Goal: Submit feedback/report problem: Submit feedback/report problem

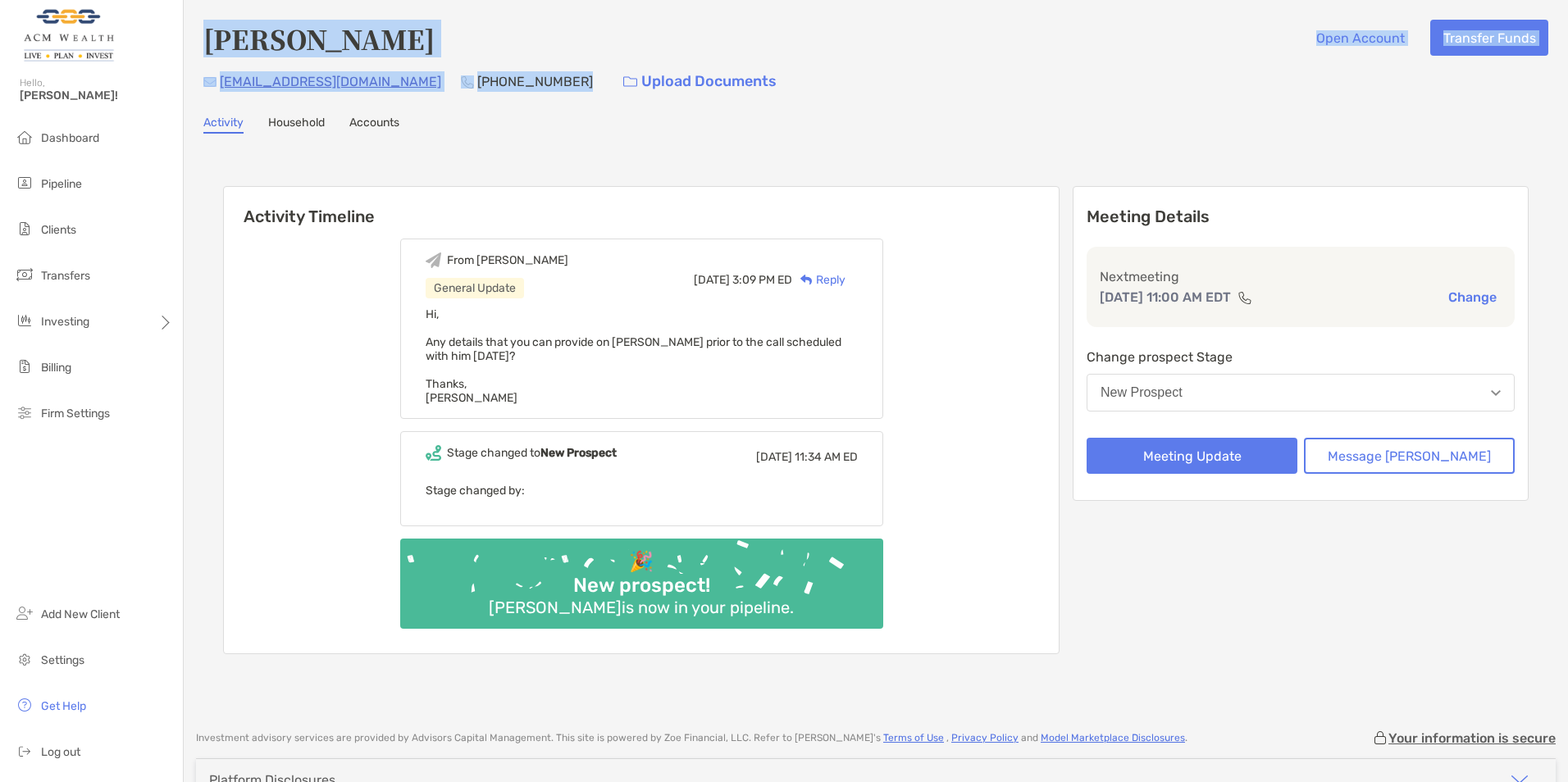
drag, startPoint x: 469, startPoint y: 81, endPoint x: 208, endPoint y: 37, distance: 264.7
click at [208, 37] on div "[PERSON_NAME] Open Account Transfer Funds [EMAIL_ADDRESS][DOMAIN_NAME] [PHONE_N…" at bounding box center [876, 60] width 1346 height 79
copy div "Gary Yerman Open Account Transfer Funds mgyerman@aol.com (917) 402-4119"
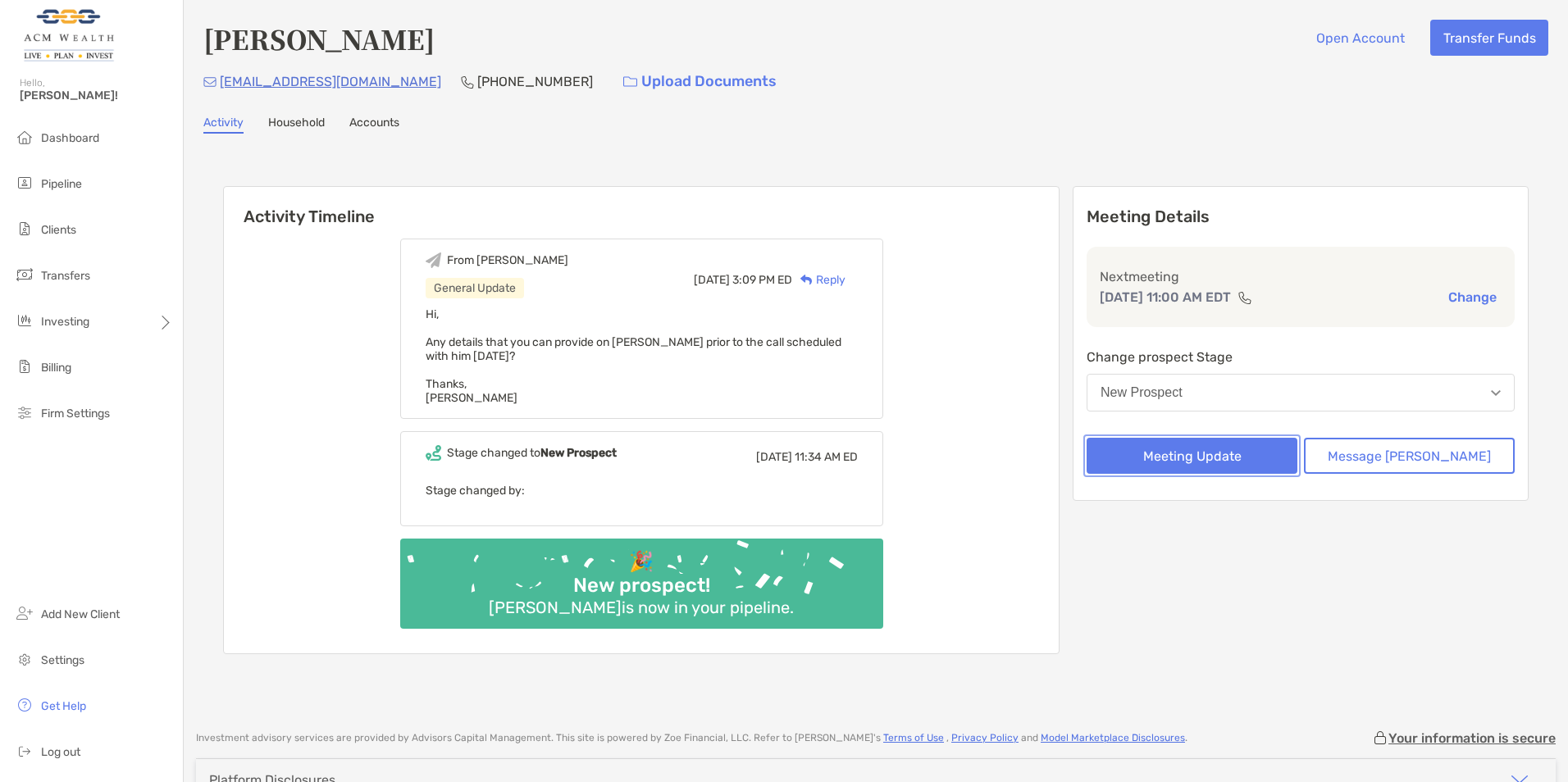
click at [1228, 447] on button "Meeting Update" at bounding box center [1192, 456] width 211 height 36
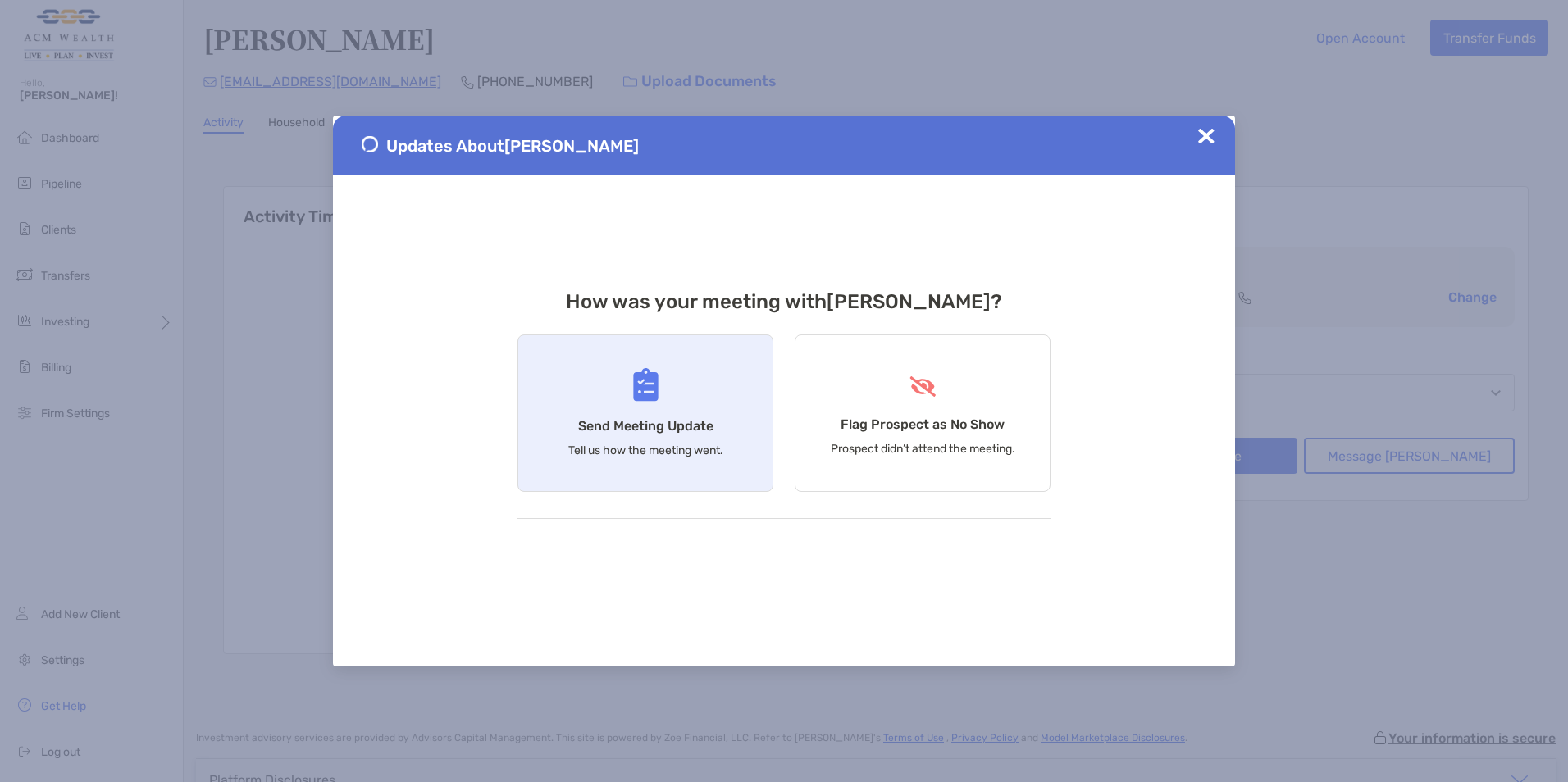
click at [647, 410] on div "Send Meeting Update Tell us how the meeting went." at bounding box center [645, 413] width 256 height 157
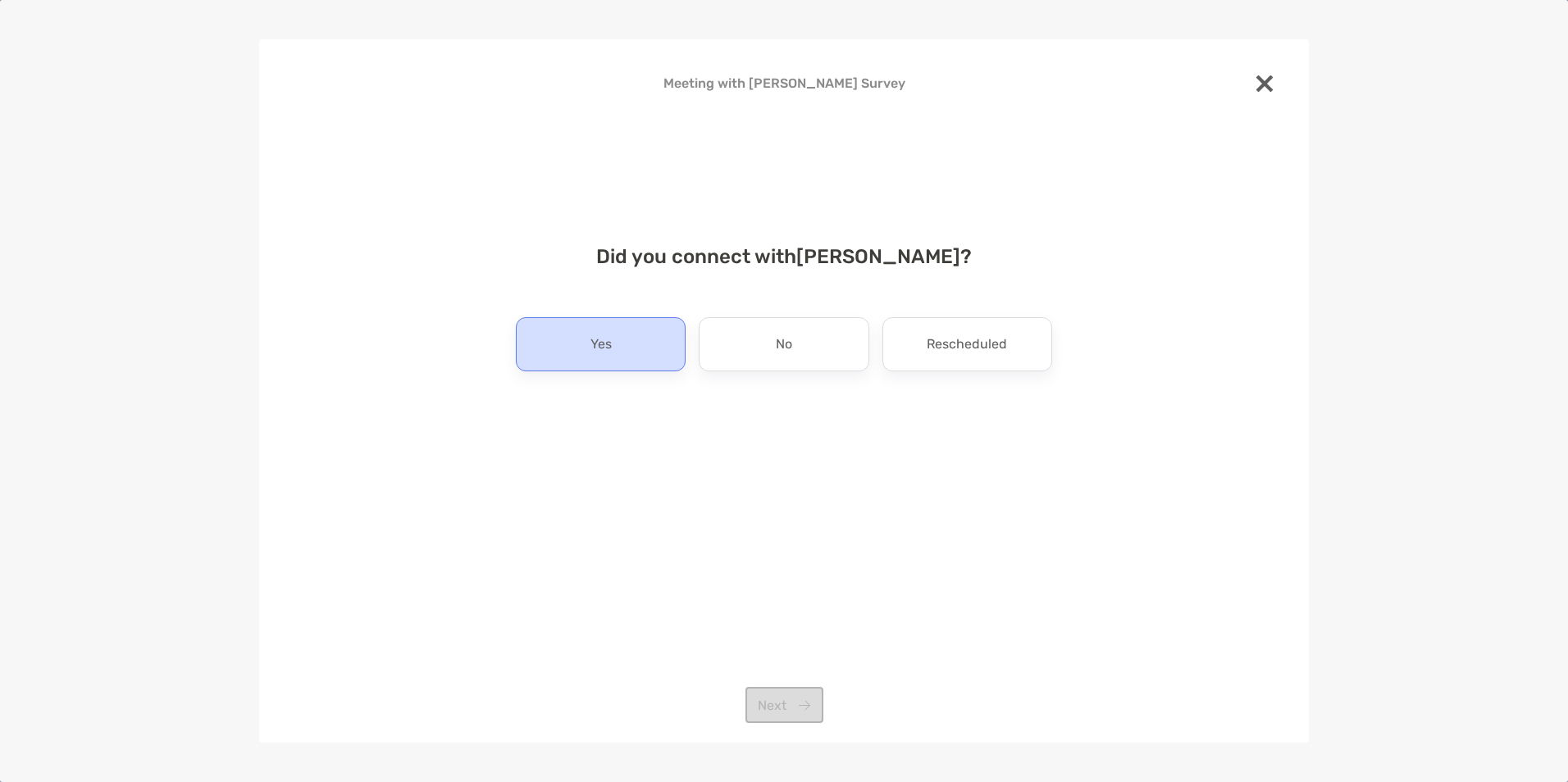
drag, startPoint x: 614, startPoint y: 351, endPoint x: 614, endPoint y: 369, distance: 18.0
click at [614, 350] on div "Yes" at bounding box center [600, 344] width 170 height 54
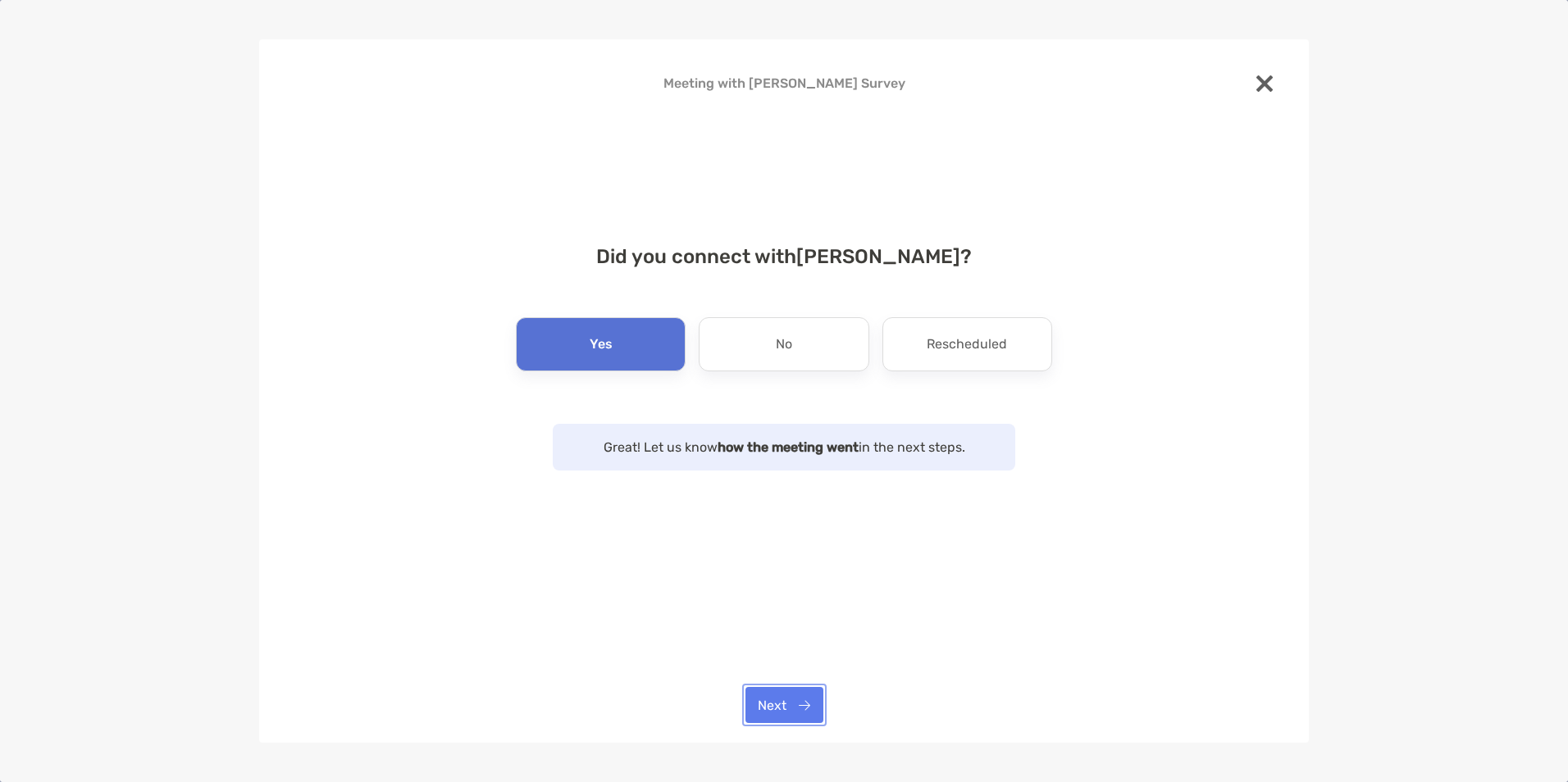
click at [782, 709] on button "Next" at bounding box center [785, 705] width 78 height 36
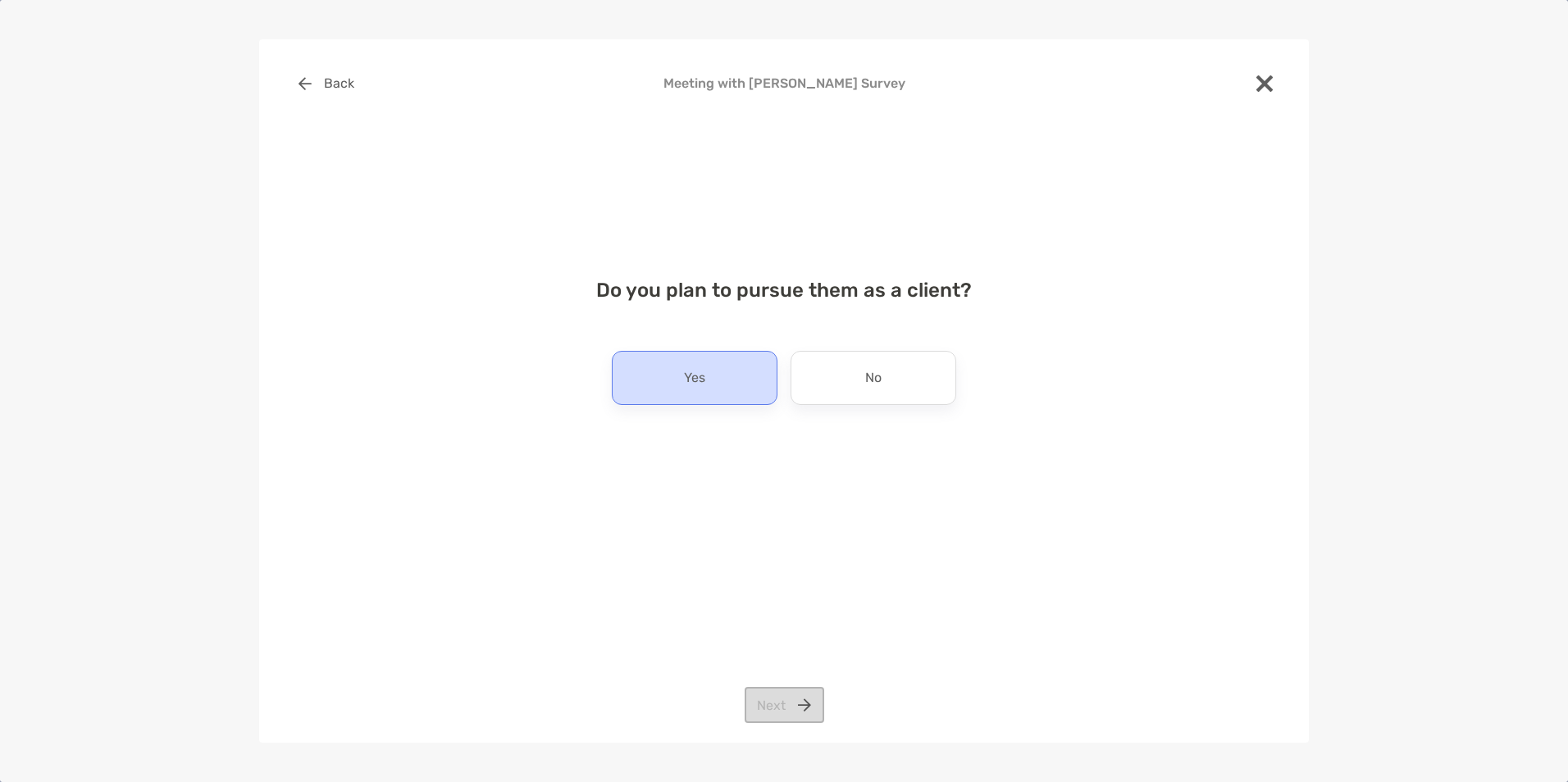
click at [705, 378] on p "Yes" at bounding box center [695, 378] width 22 height 26
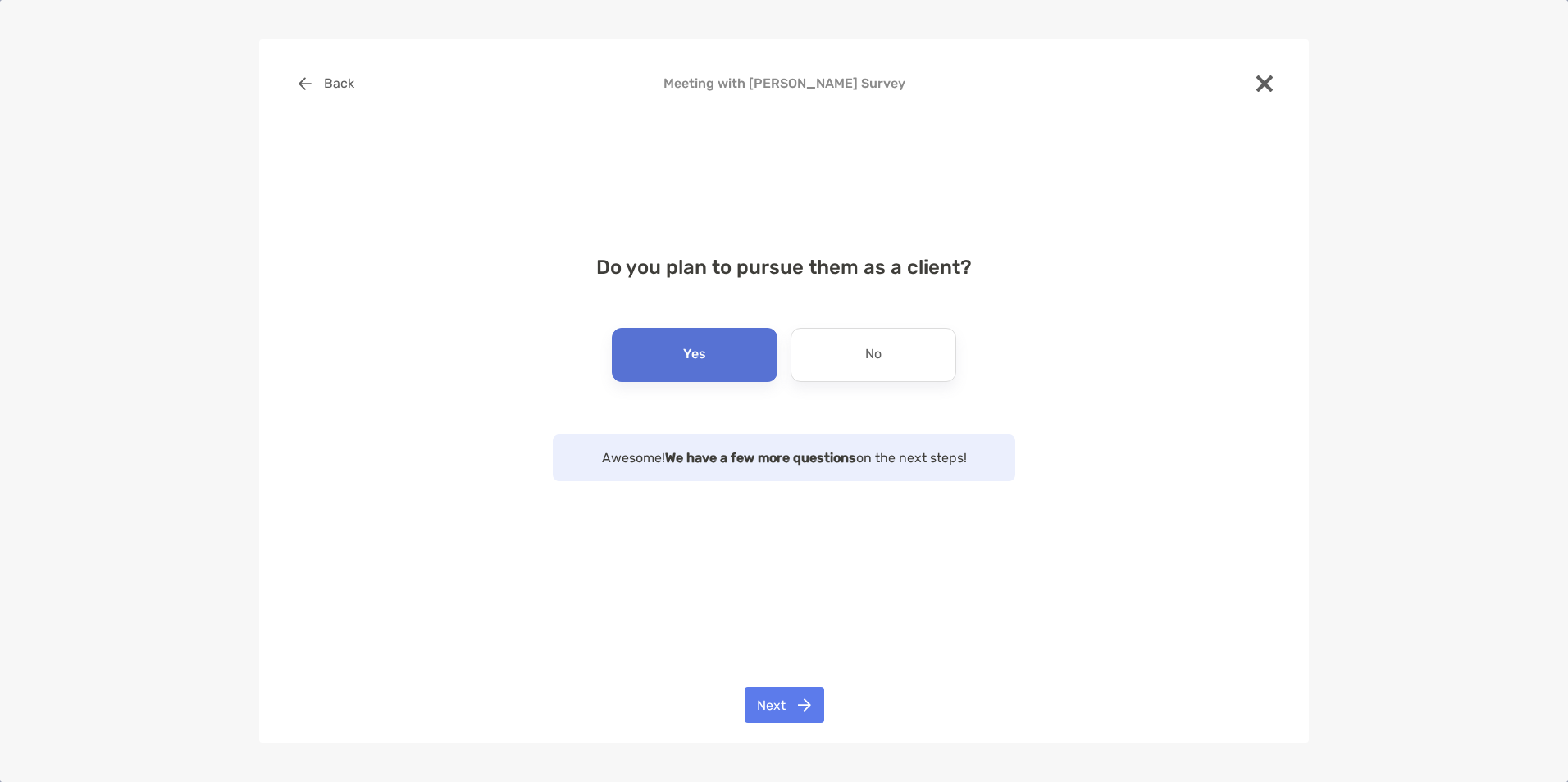
click at [685, 364] on p "Yes" at bounding box center [695, 355] width 23 height 26
click at [786, 700] on button "Next" at bounding box center [785, 705] width 79 height 36
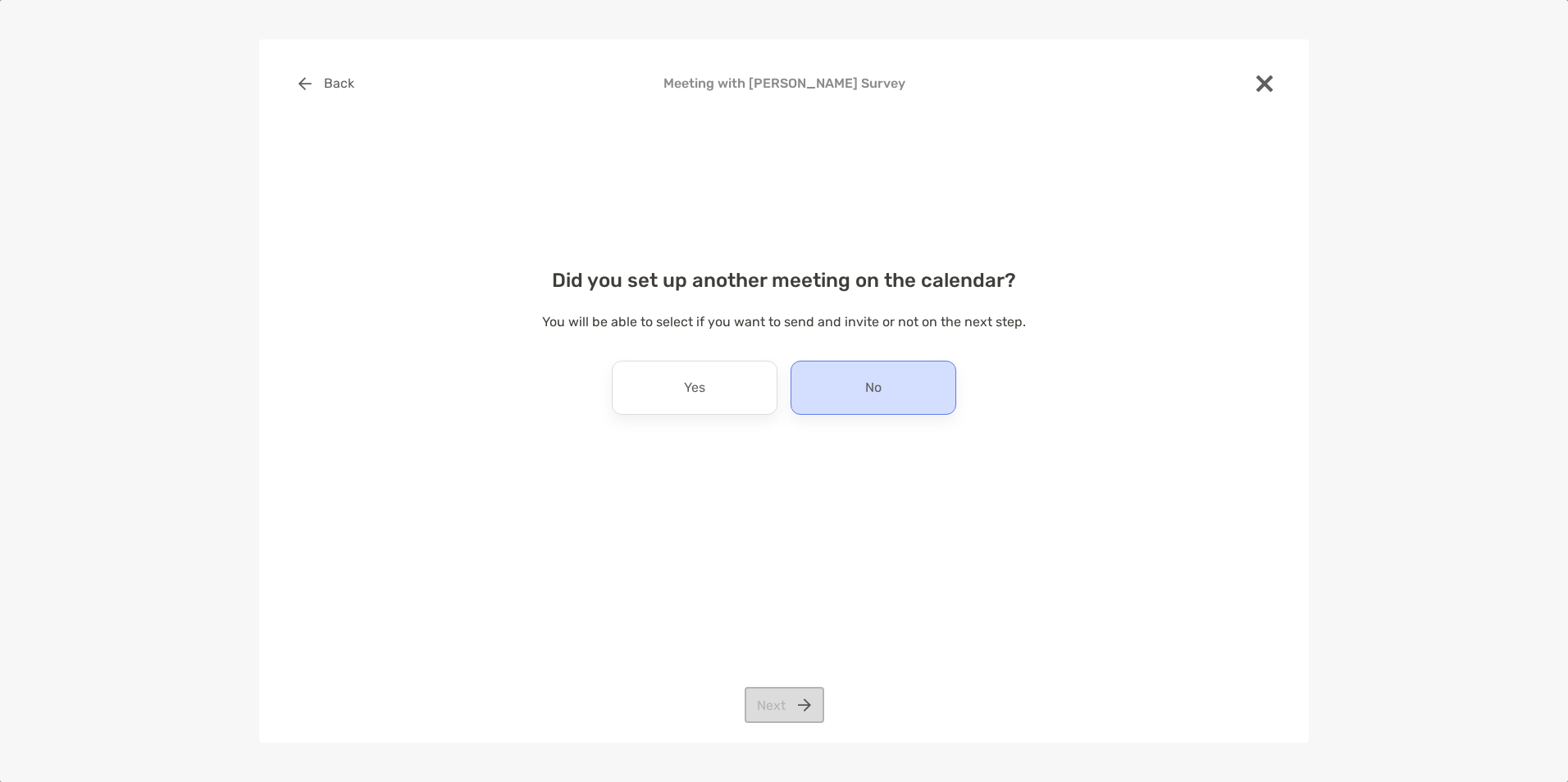
click at [857, 404] on div "No" at bounding box center [873, 387] width 165 height 54
click at [780, 700] on button "Next" at bounding box center [785, 705] width 79 height 36
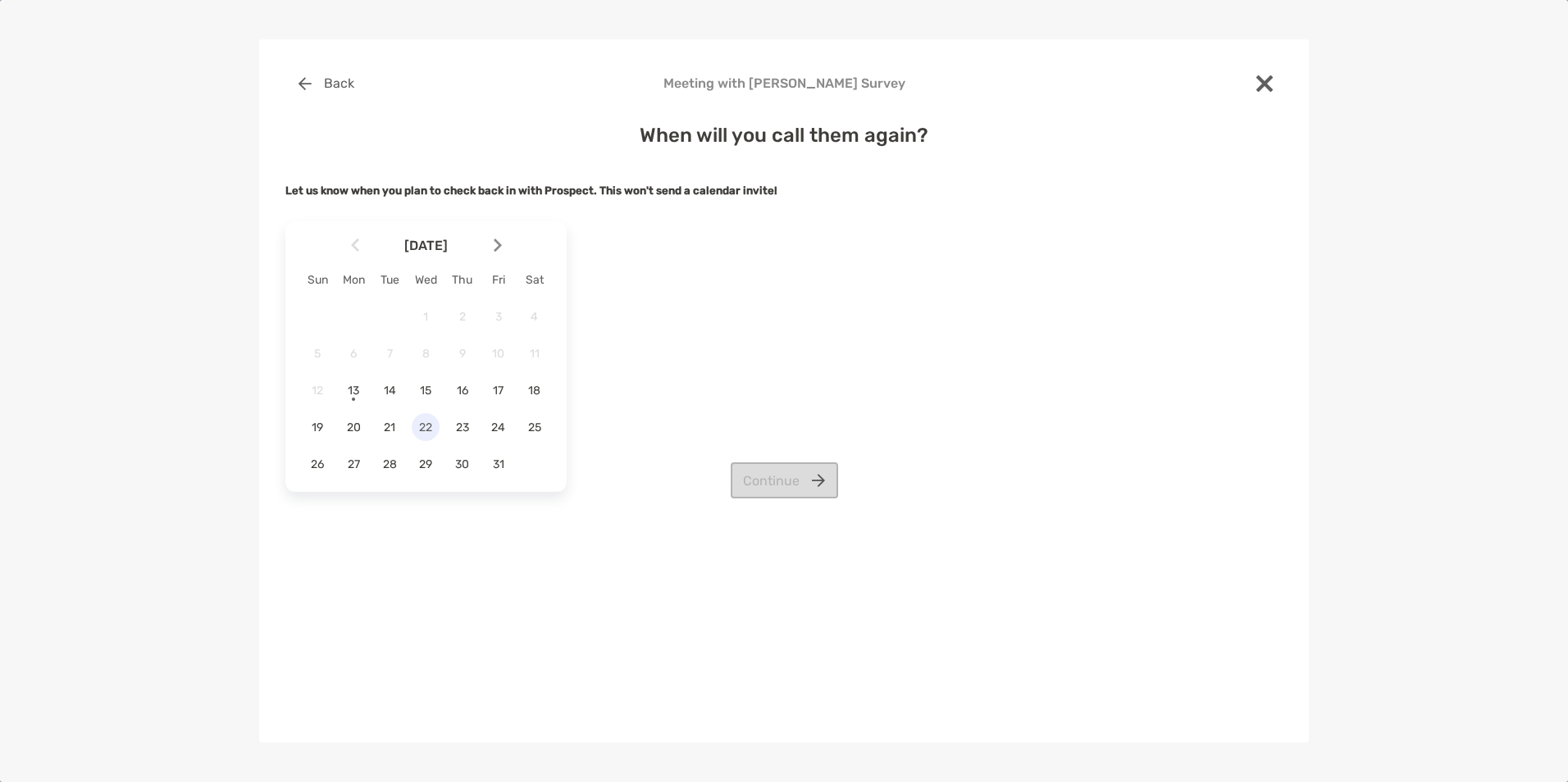
click at [430, 431] on span "22" at bounding box center [426, 427] width 28 height 14
click at [502, 420] on div "24" at bounding box center [499, 427] width 28 height 28
click at [765, 482] on button "Continue" at bounding box center [785, 480] width 108 height 36
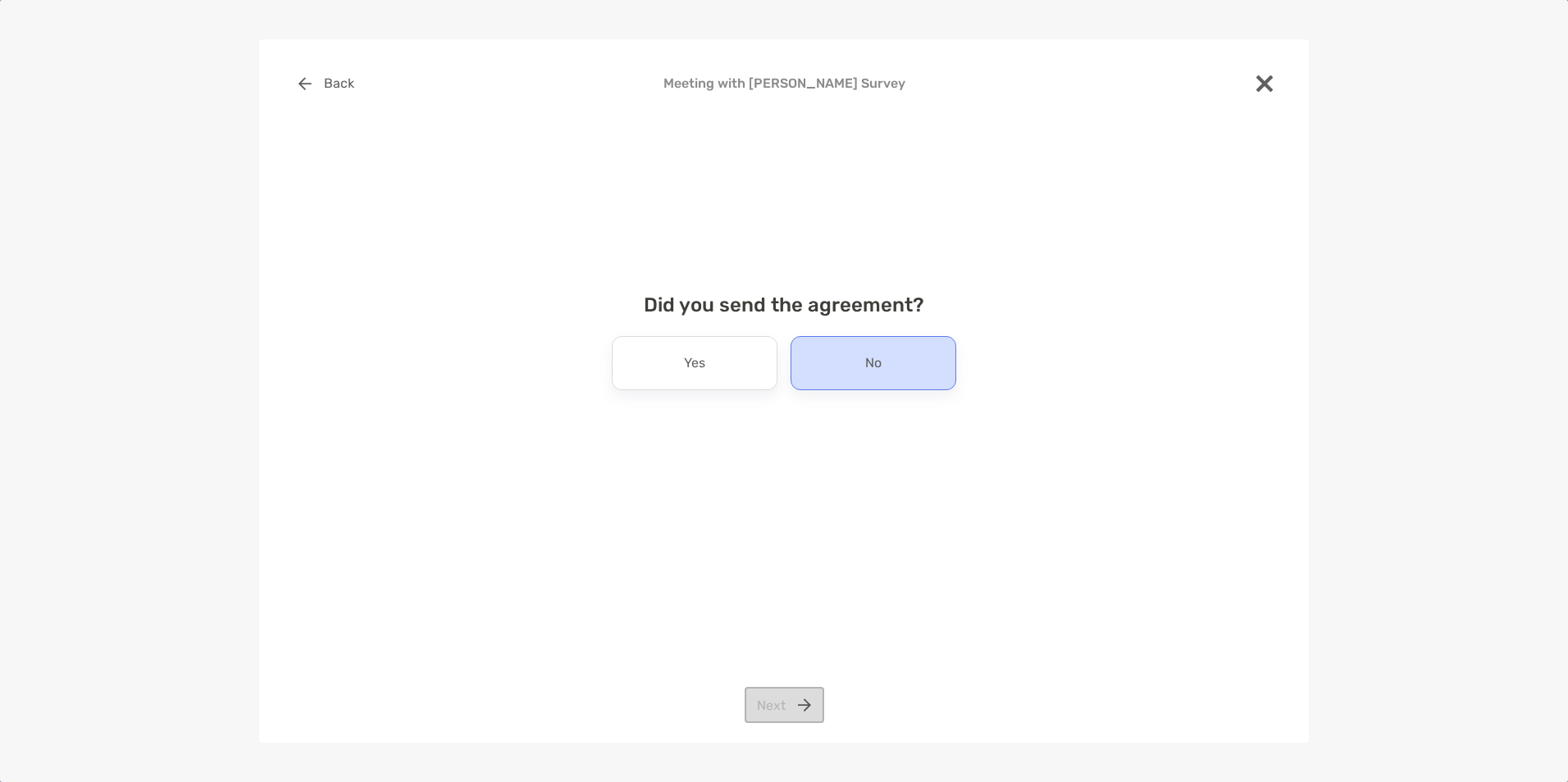
click at [834, 382] on div "No" at bounding box center [873, 363] width 165 height 54
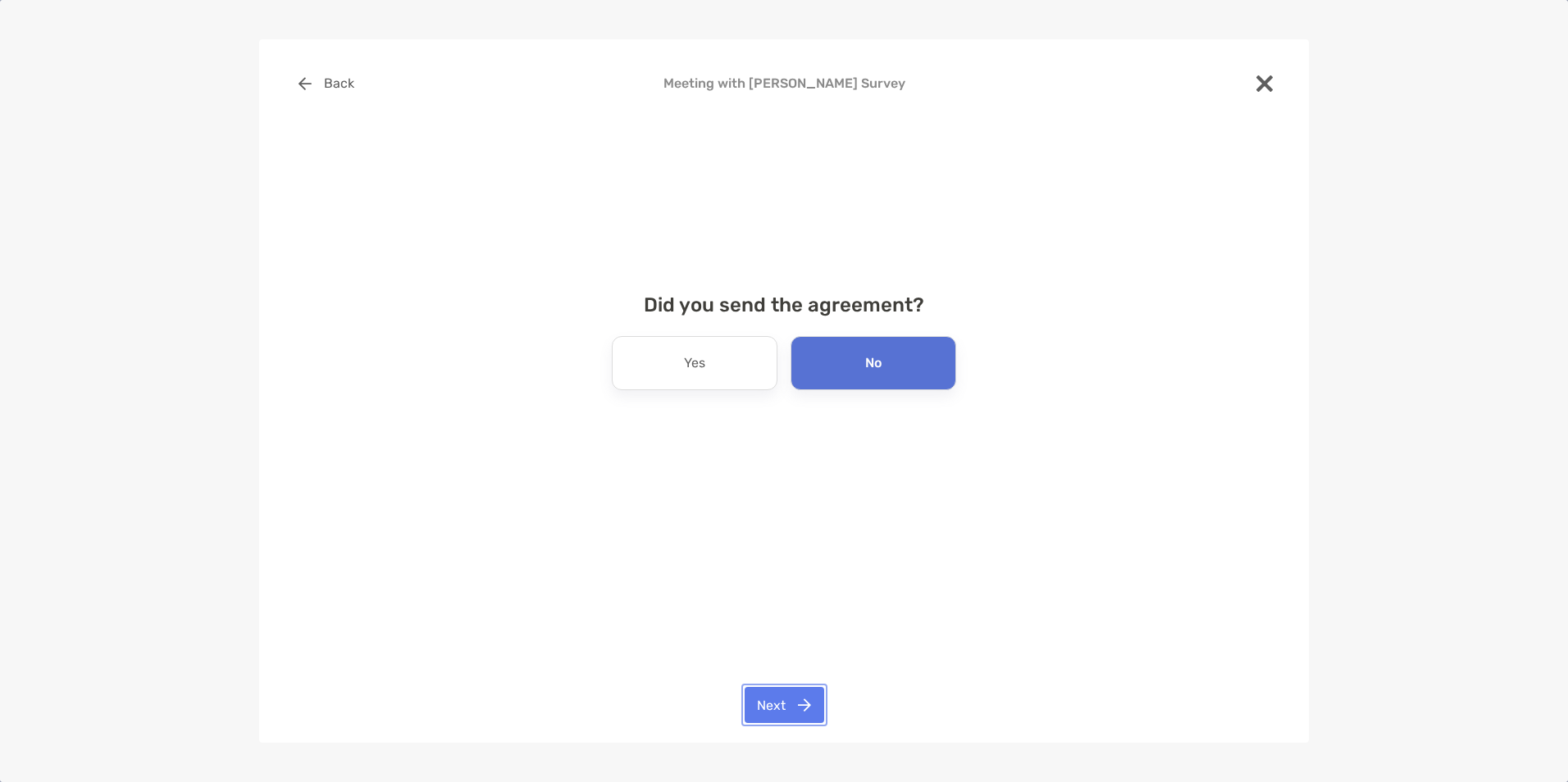
click at [779, 698] on button "Next" at bounding box center [785, 705] width 79 height 36
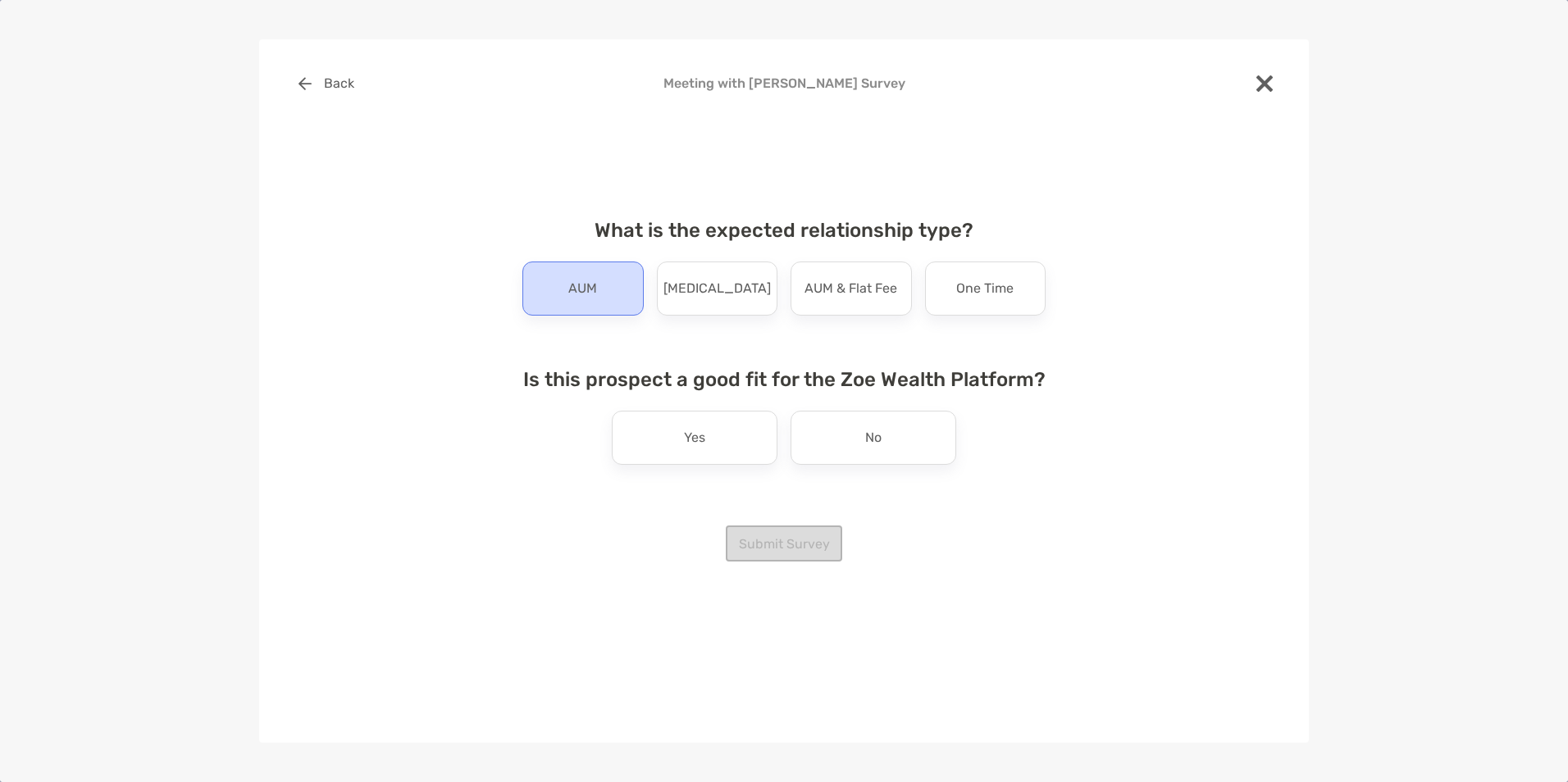
click at [544, 287] on div "AUM" at bounding box center [583, 288] width 122 height 54
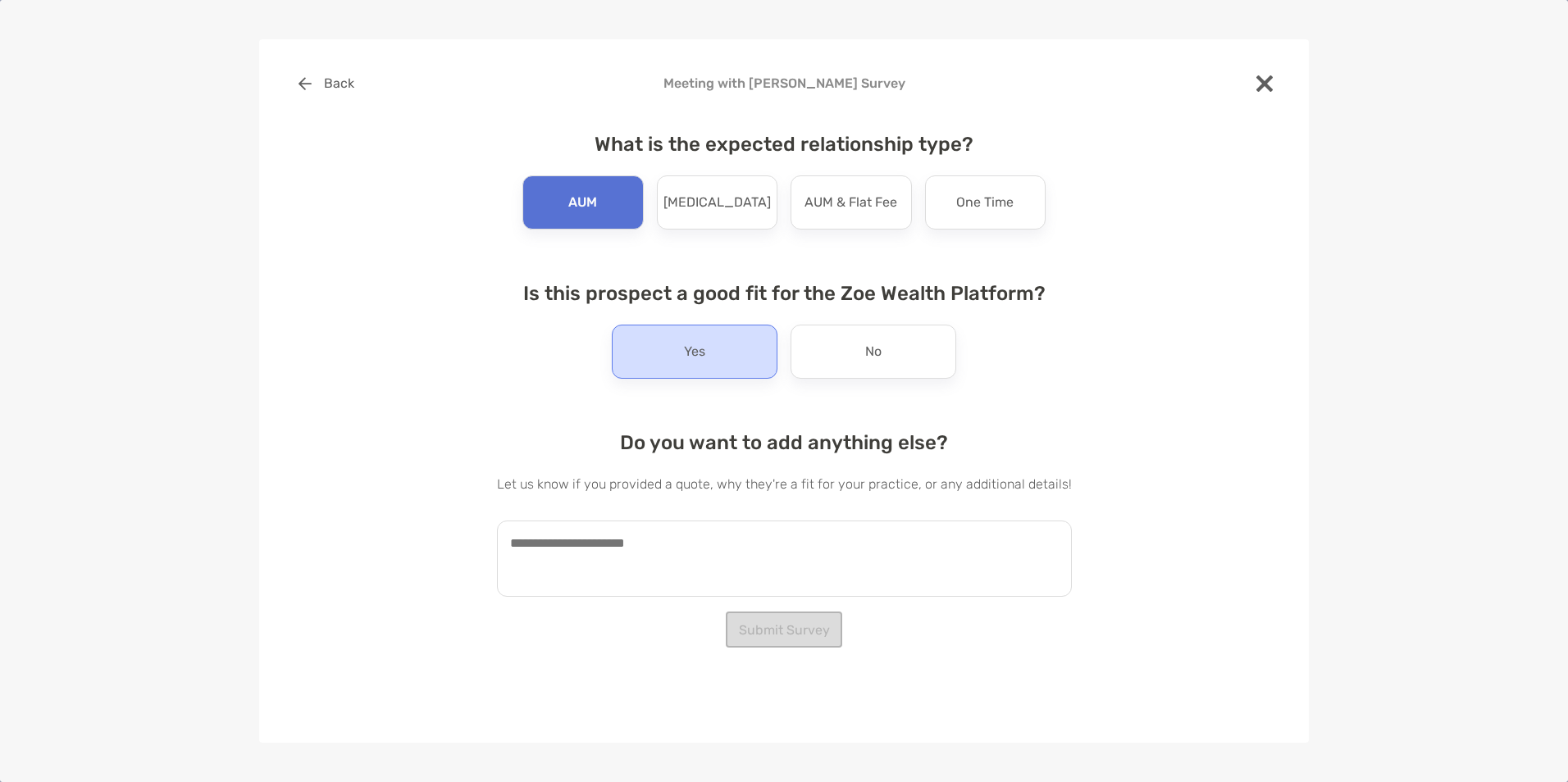
click at [672, 364] on div "Yes" at bounding box center [695, 351] width 165 height 54
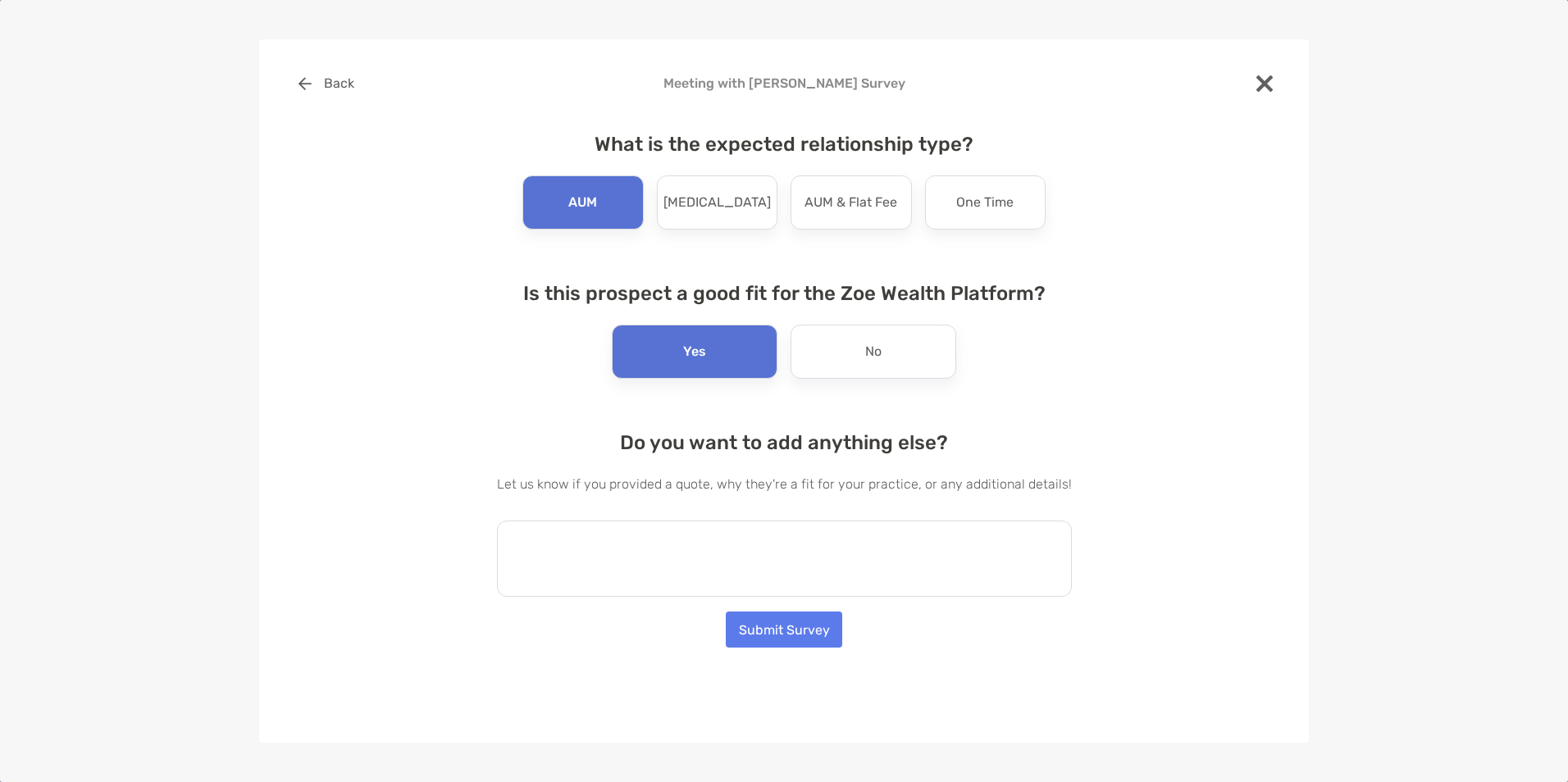
click at [659, 549] on textarea at bounding box center [784, 559] width 575 height 76
type textarea "*"
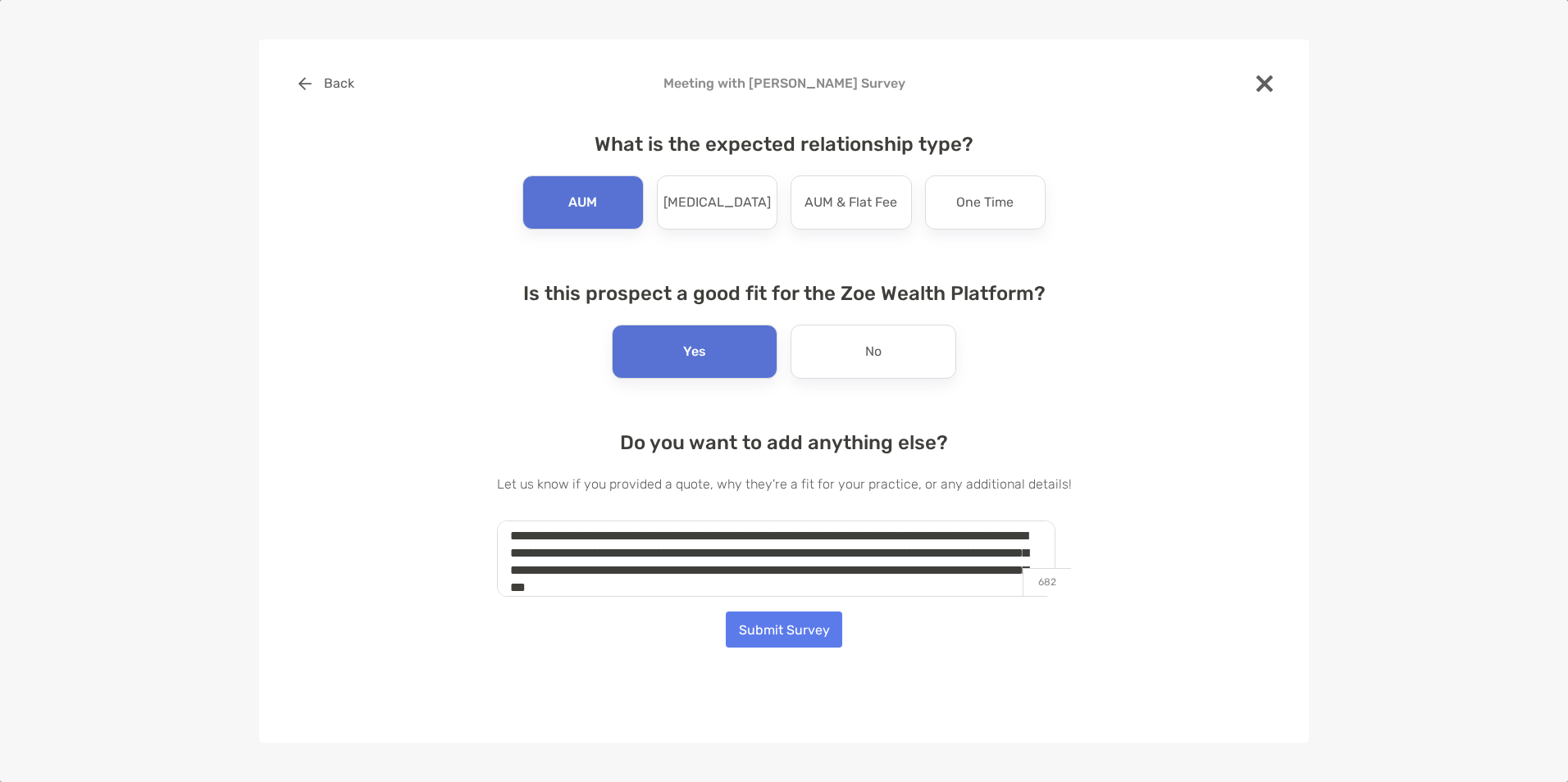
scroll to position [25, 0]
type textarea "**********"
click at [790, 627] on button "Submit Survey" at bounding box center [784, 630] width 117 height 36
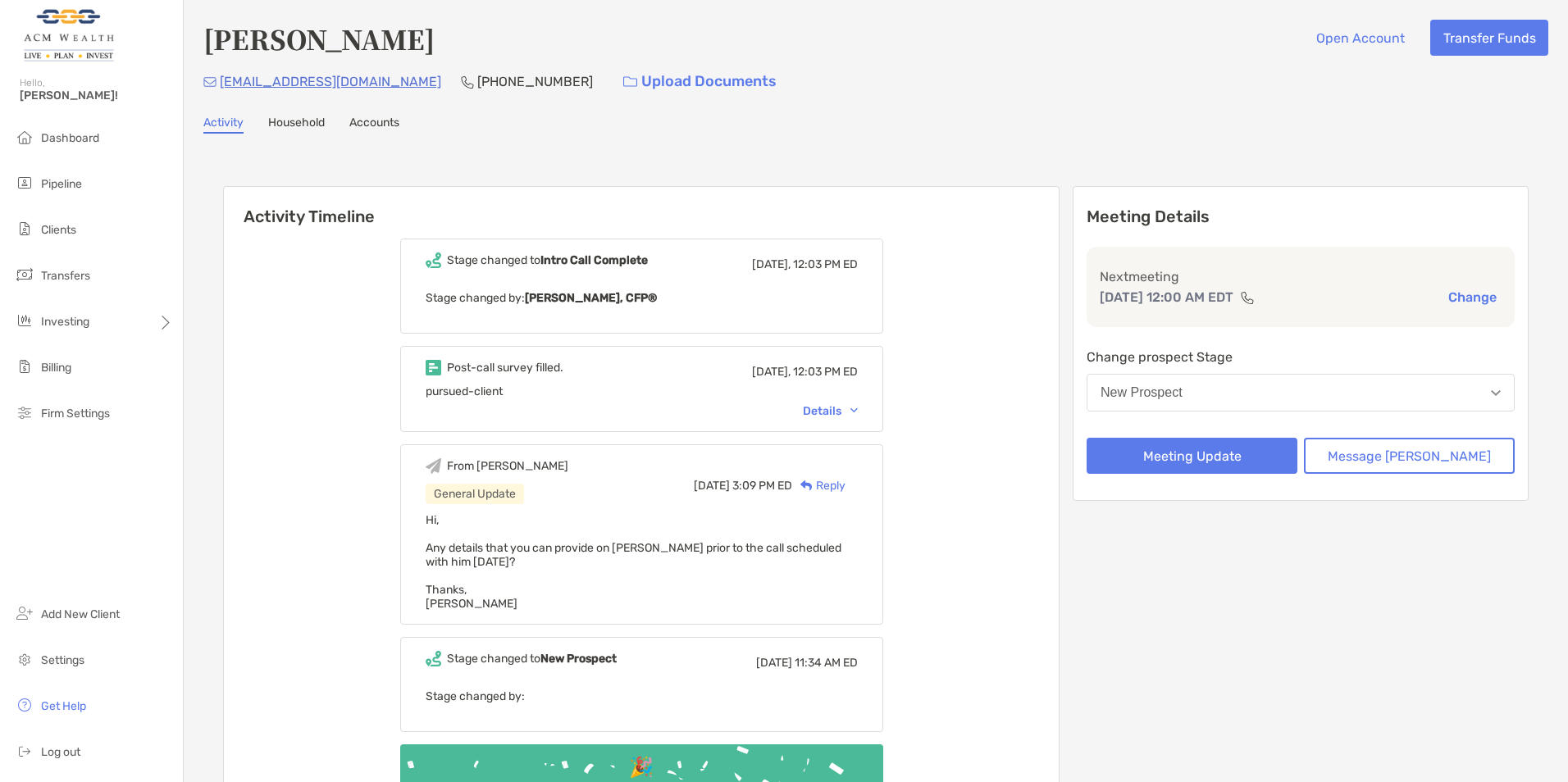
click at [1183, 394] on div "New Prospect" at bounding box center [1141, 393] width 82 height 15
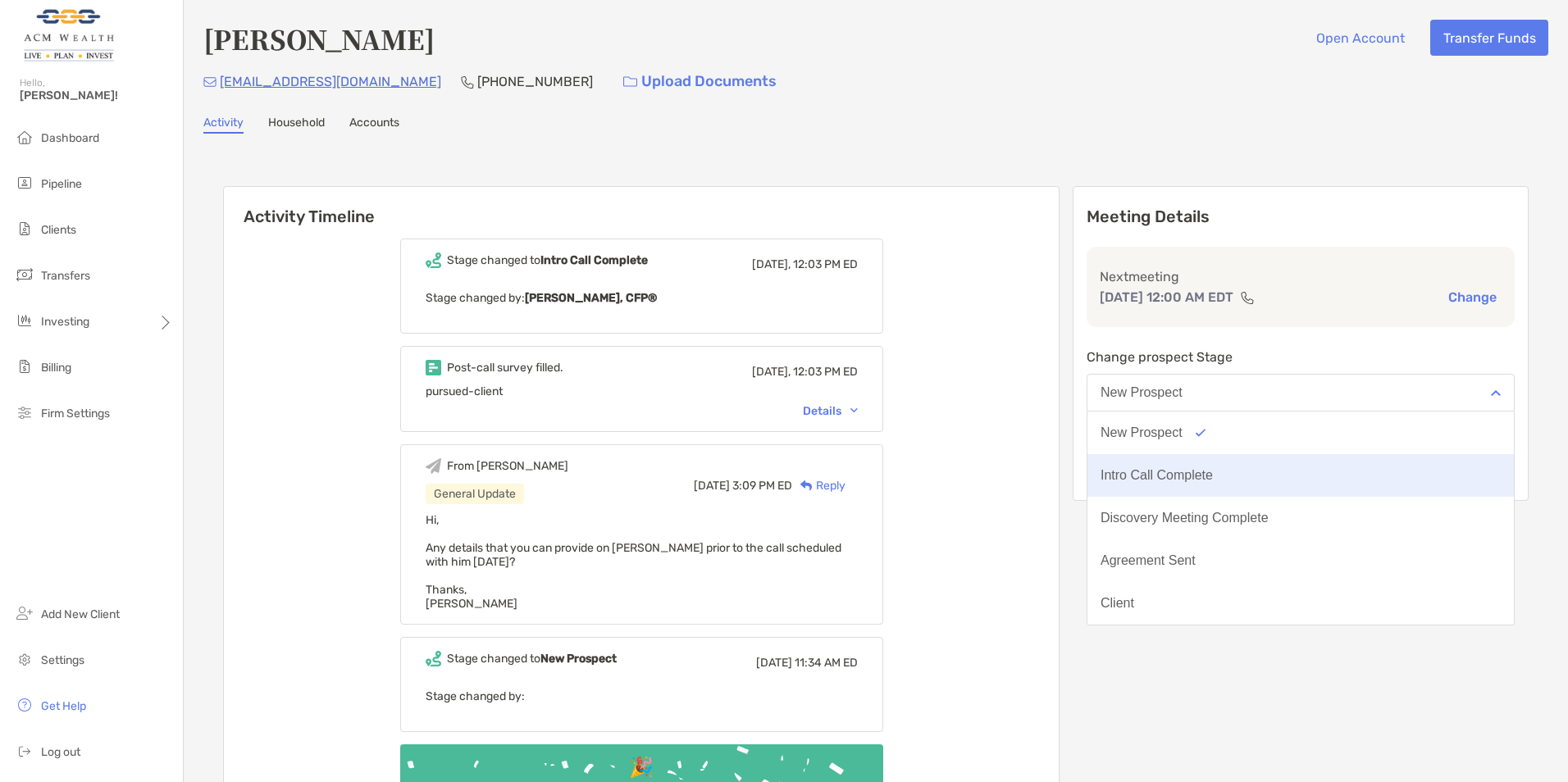
click at [1216, 467] on button "Intro Call Complete" at bounding box center [1301, 475] width 427 height 43
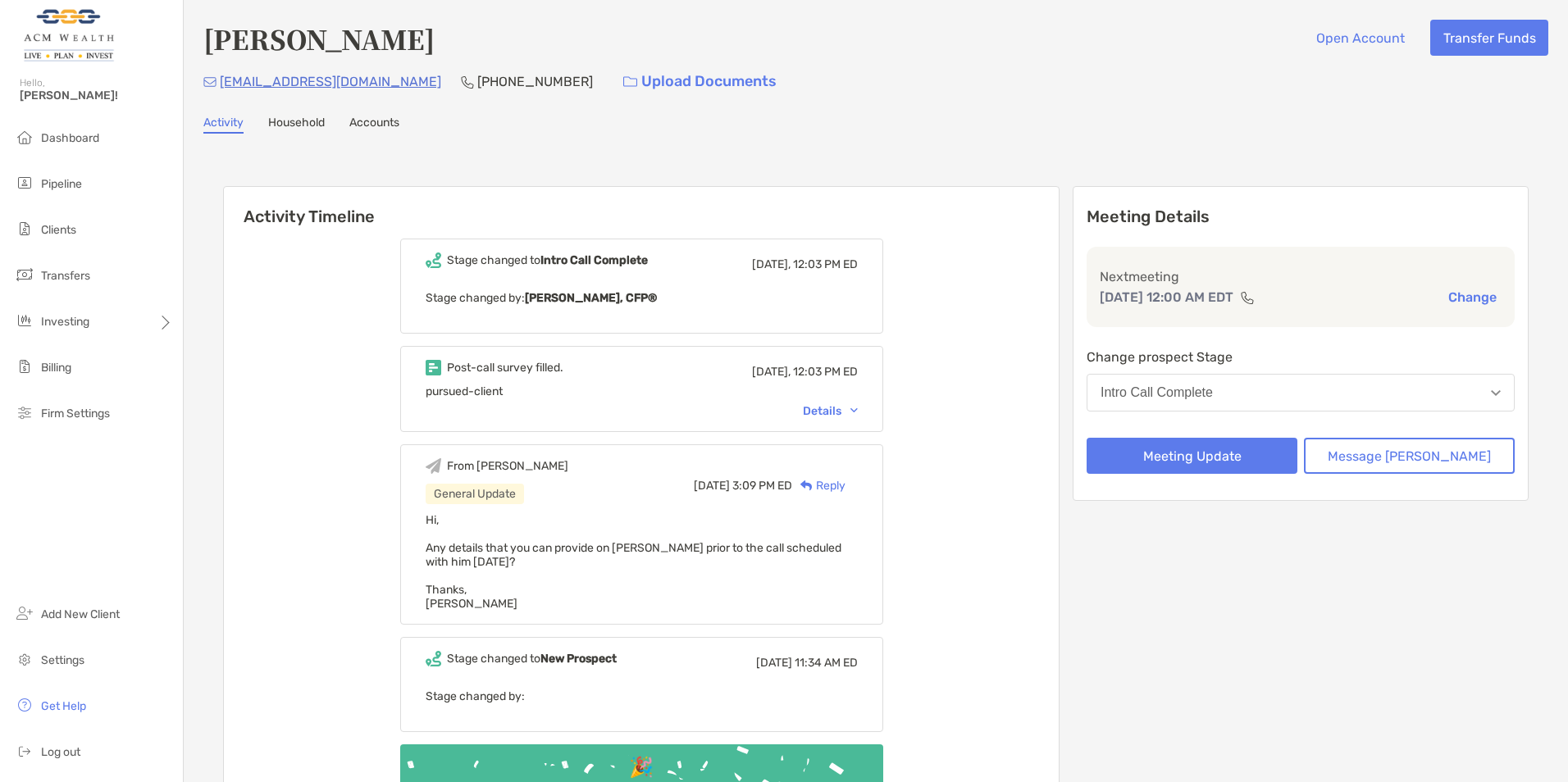
click at [1059, 375] on div "Stage changed to Intro Call Complete Today, 12:03 PM ED Stage changed by: Tim H…" at bounding box center [642, 543] width 835 height 633
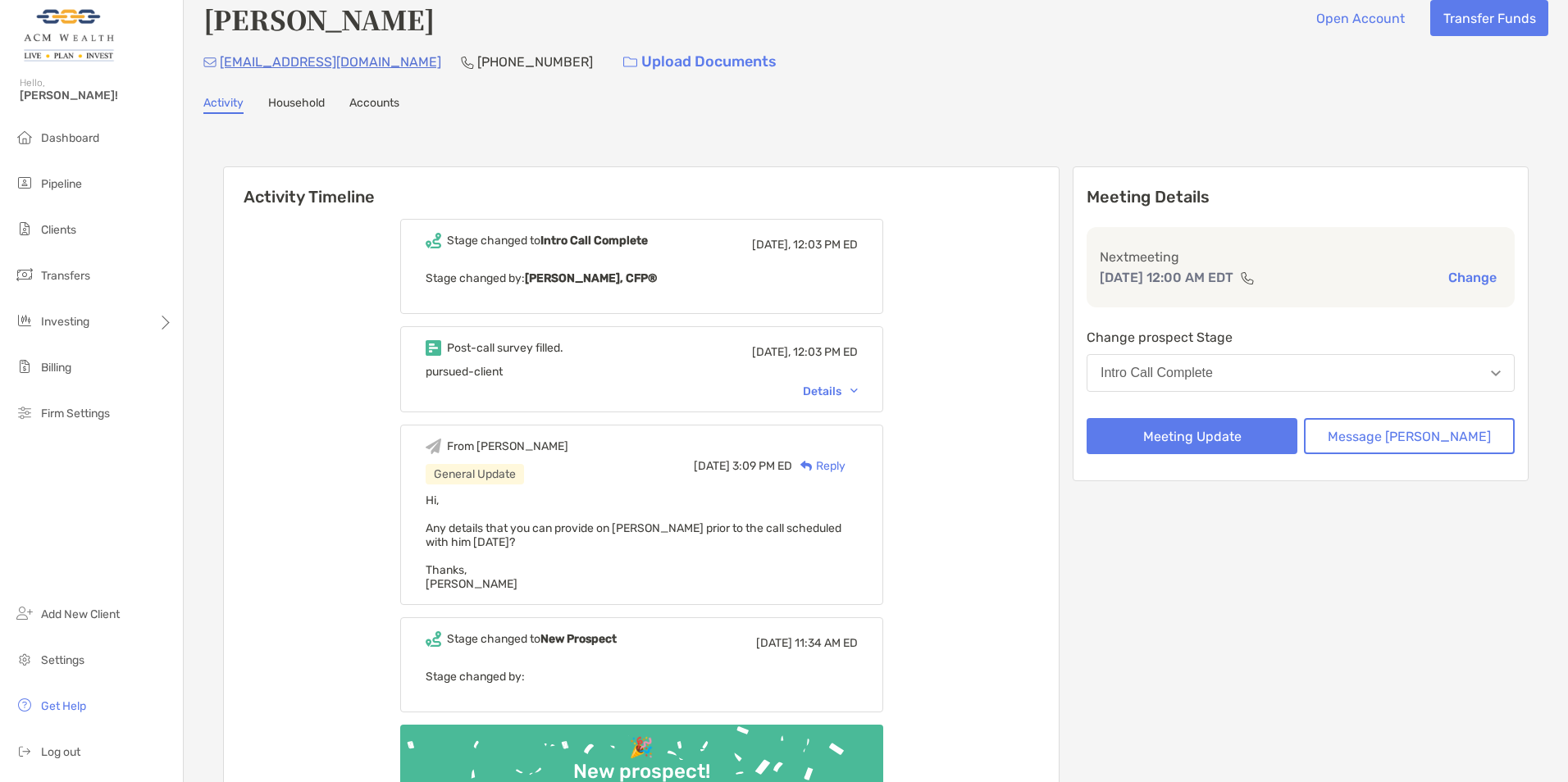
scroll to position [0, 0]
